Goal: Information Seeking & Learning: Learn about a topic

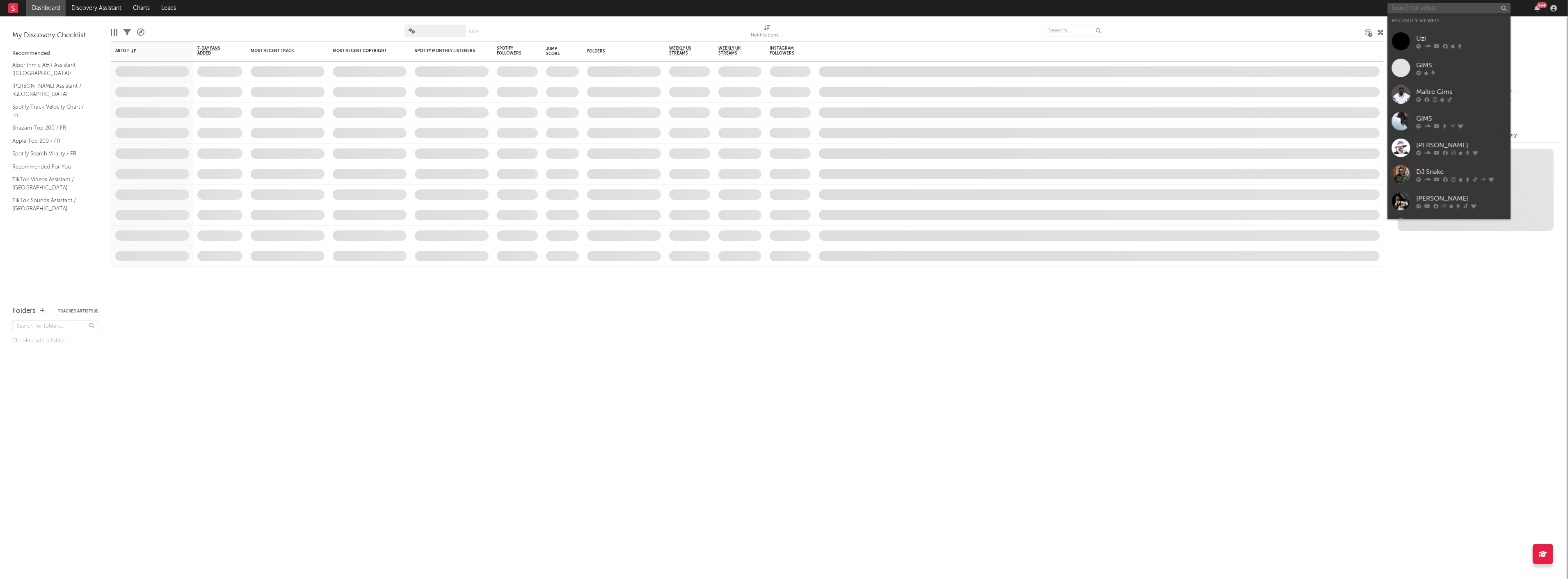
click at [1420, 6] on input "text" at bounding box center [1449, 8] width 123 height 10
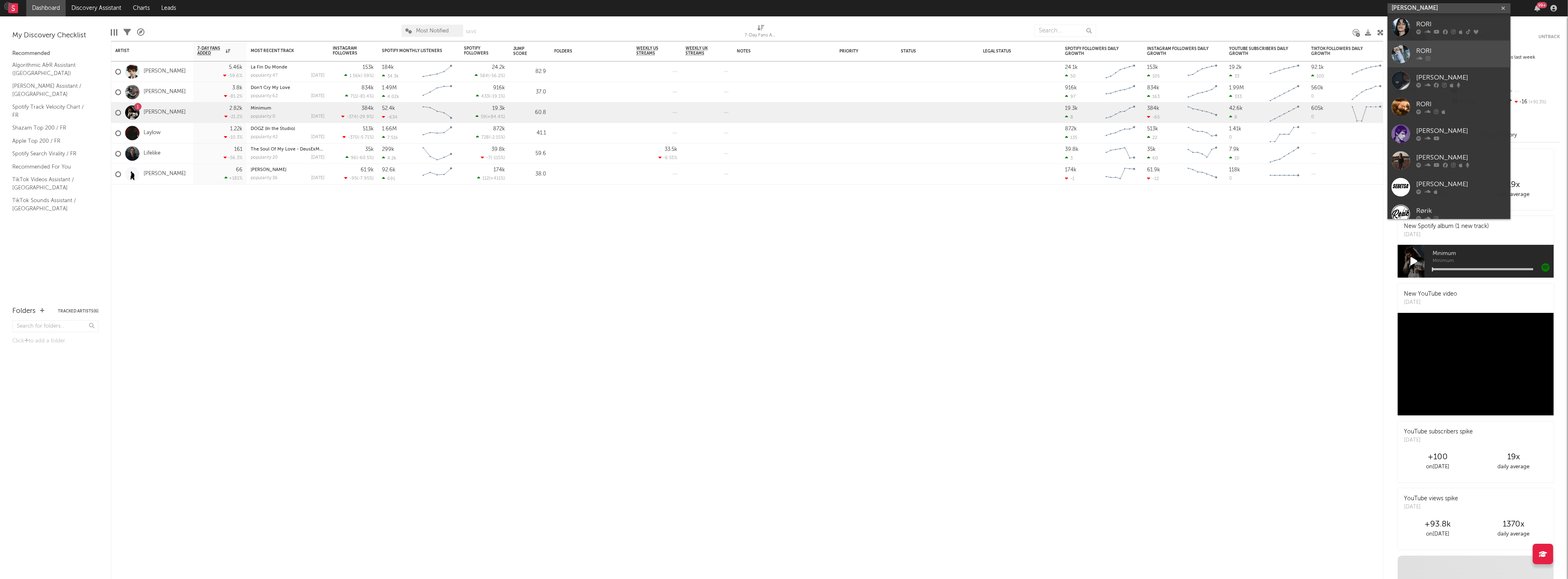
type input "rori"
click at [1432, 59] on div at bounding box center [1461, 58] width 90 height 5
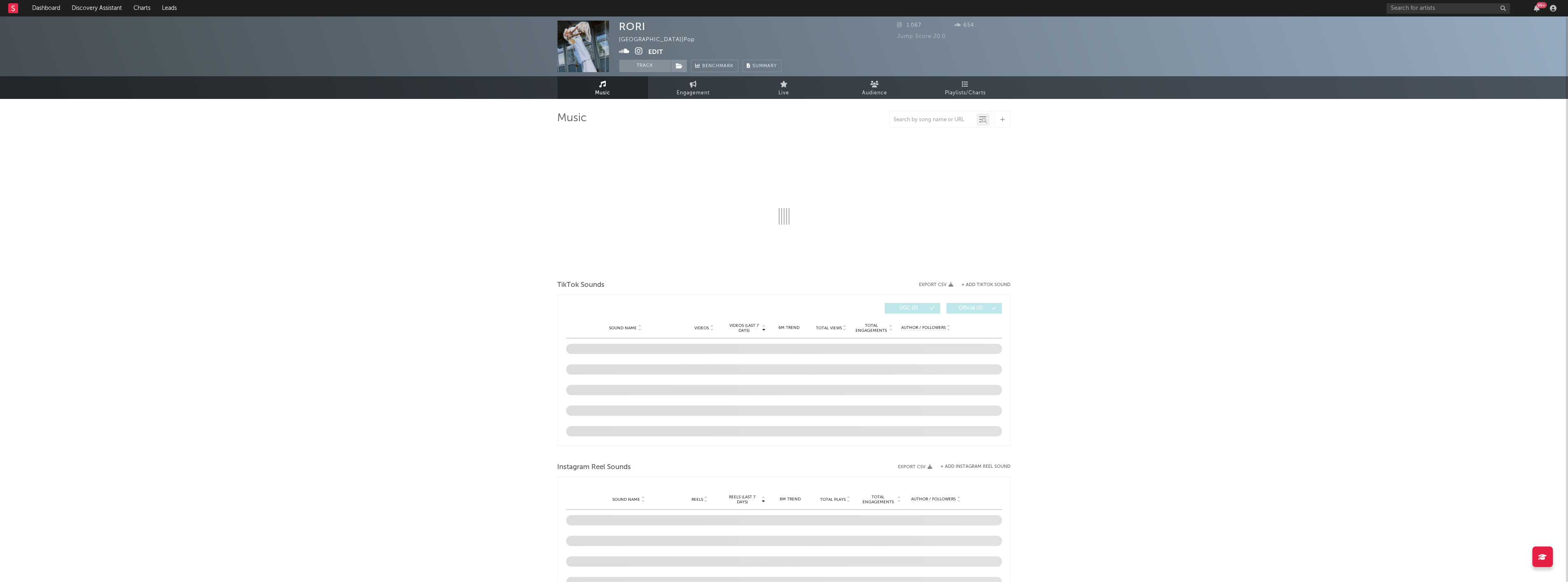
select select "1w"
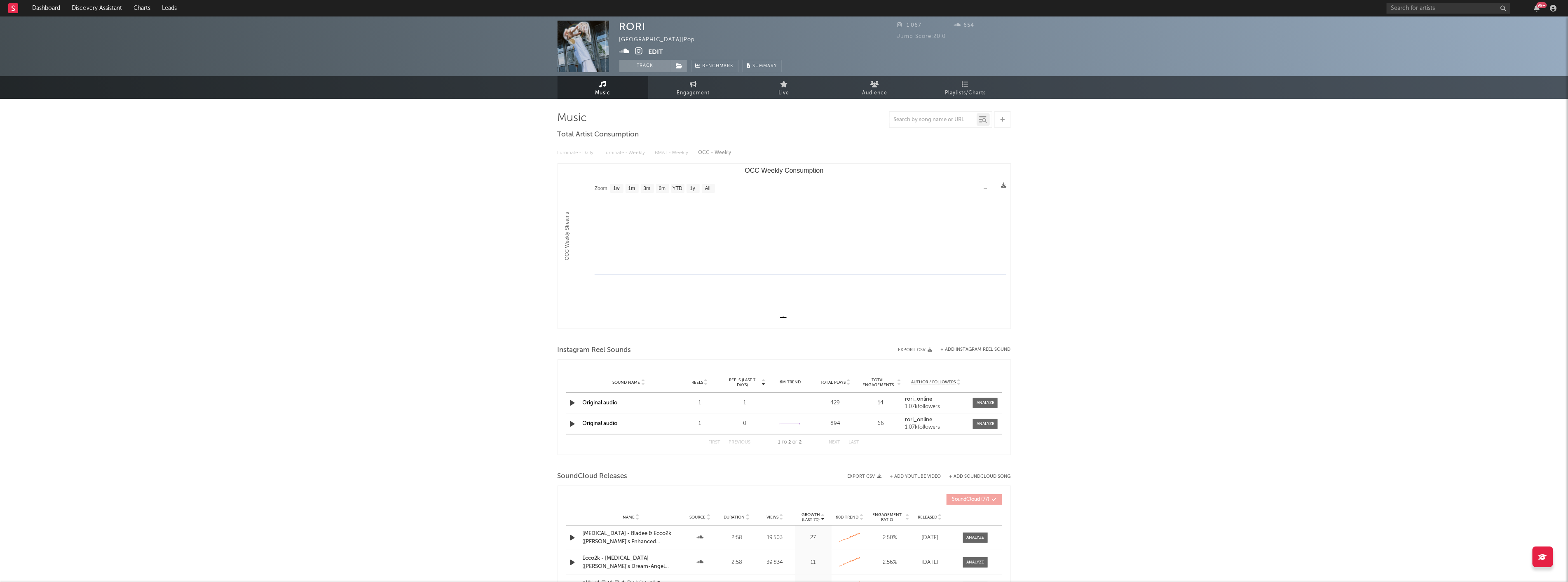
click at [1537, 13] on div "99 +" at bounding box center [1473, 8] width 173 height 17
click at [1539, 8] on div "99 +" at bounding box center [1542, 4] width 10 height 6
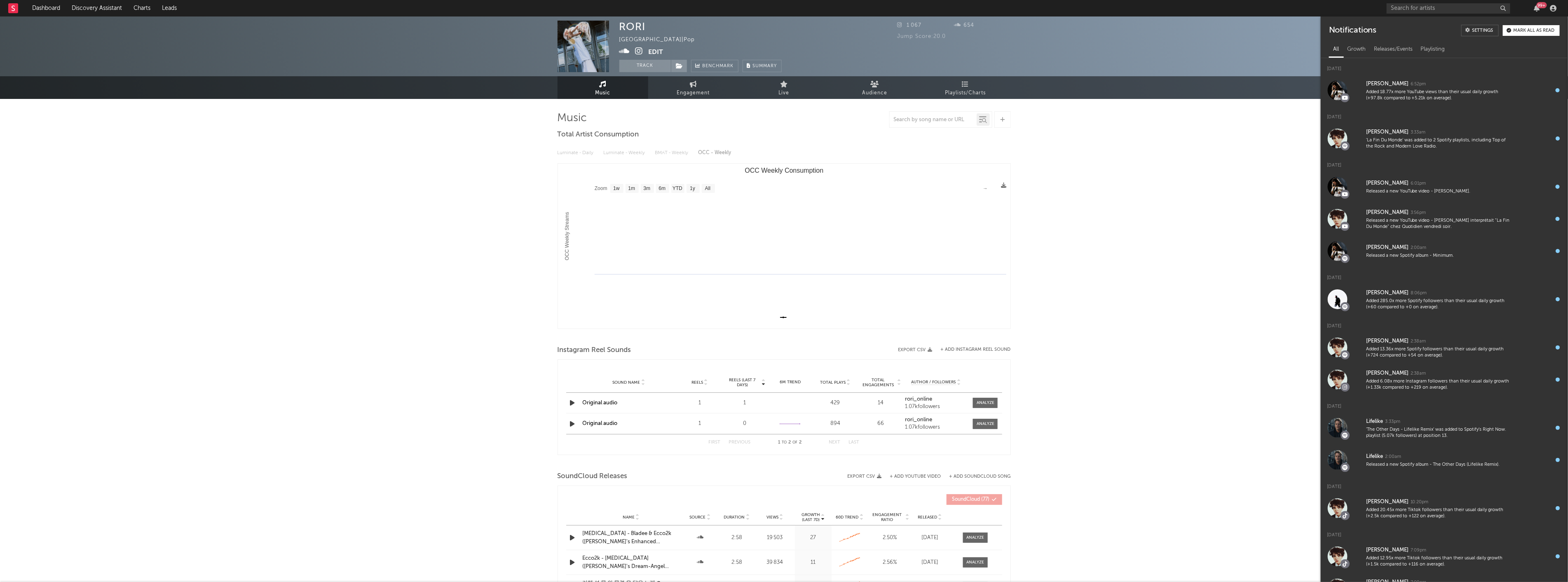
click at [1530, 29] on div "Mark all as read" at bounding box center [1534, 30] width 41 height 4
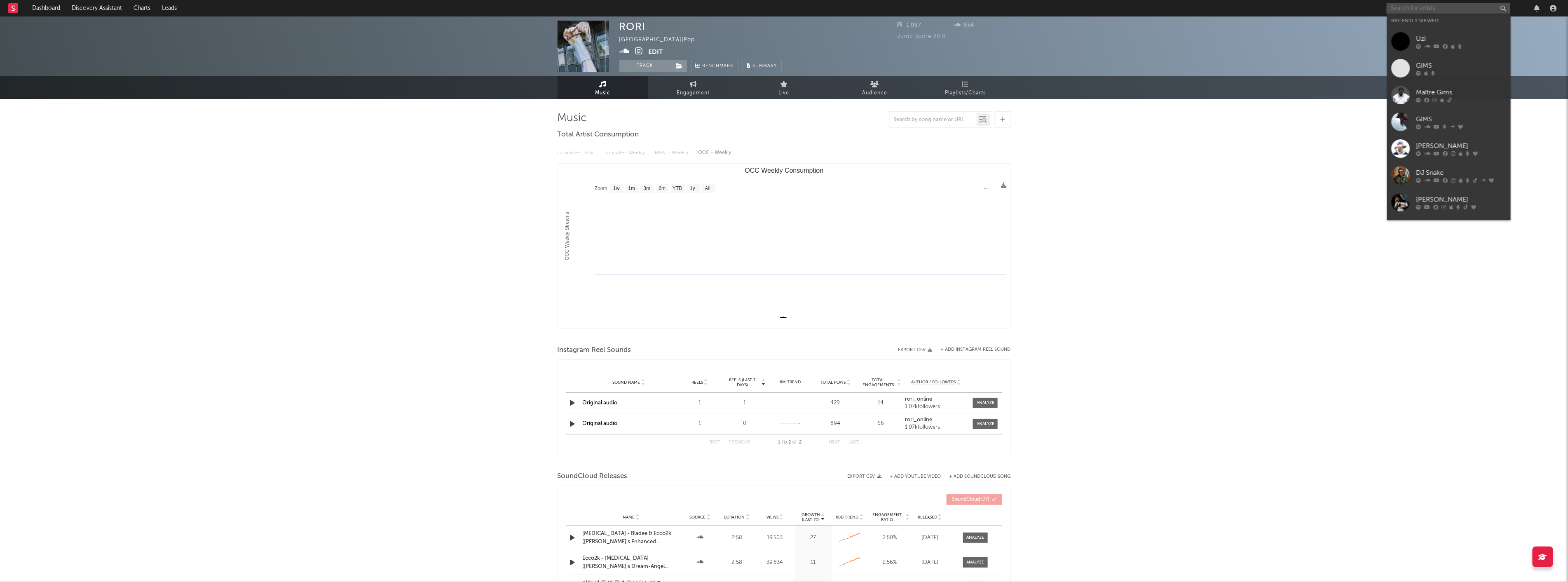
click at [1439, 8] on input "text" at bounding box center [1448, 8] width 123 height 10
type input "rori"
click at [1443, 106] on div "RORI" at bounding box center [1462, 105] width 91 height 10
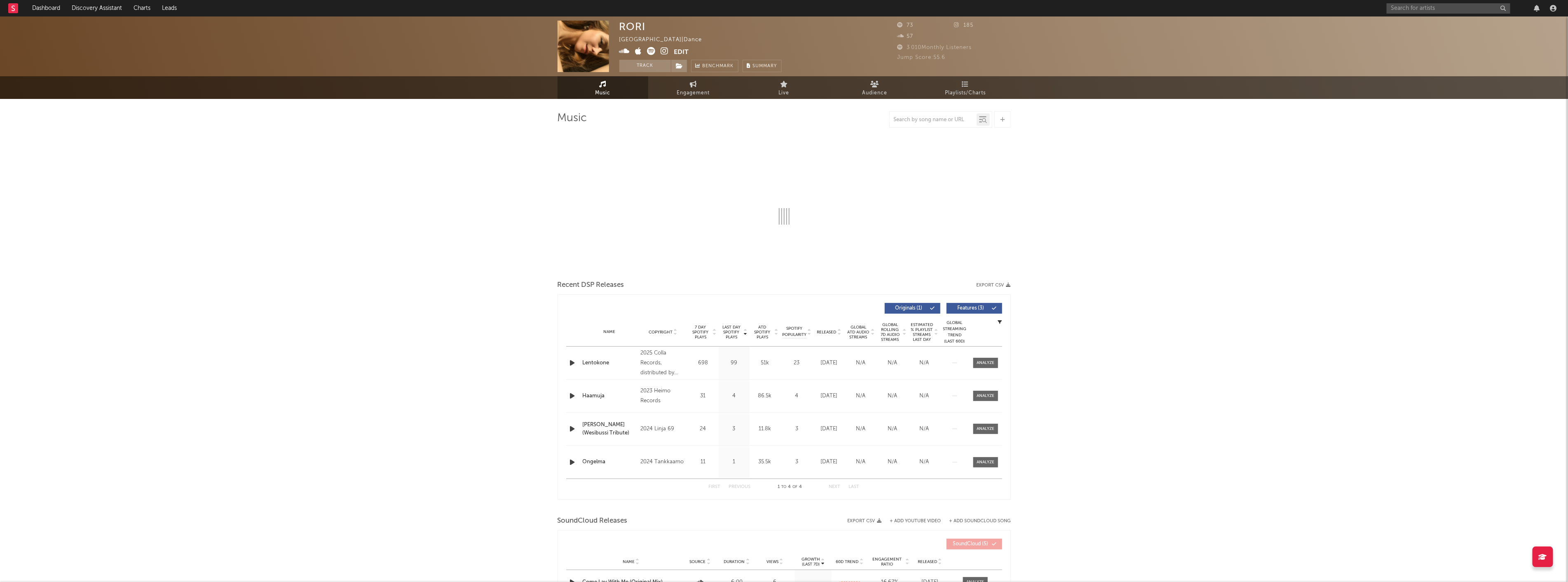
select select "1w"
